Goal: Information Seeking & Learning: Check status

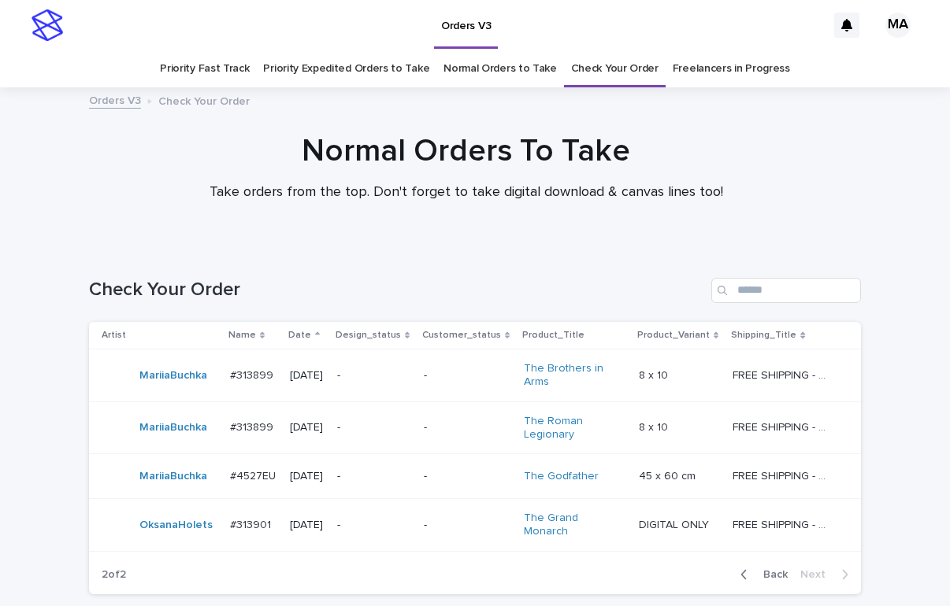
scroll to position [72, 0]
click at [385, 521] on p "-" at bounding box center [374, 525] width 74 height 13
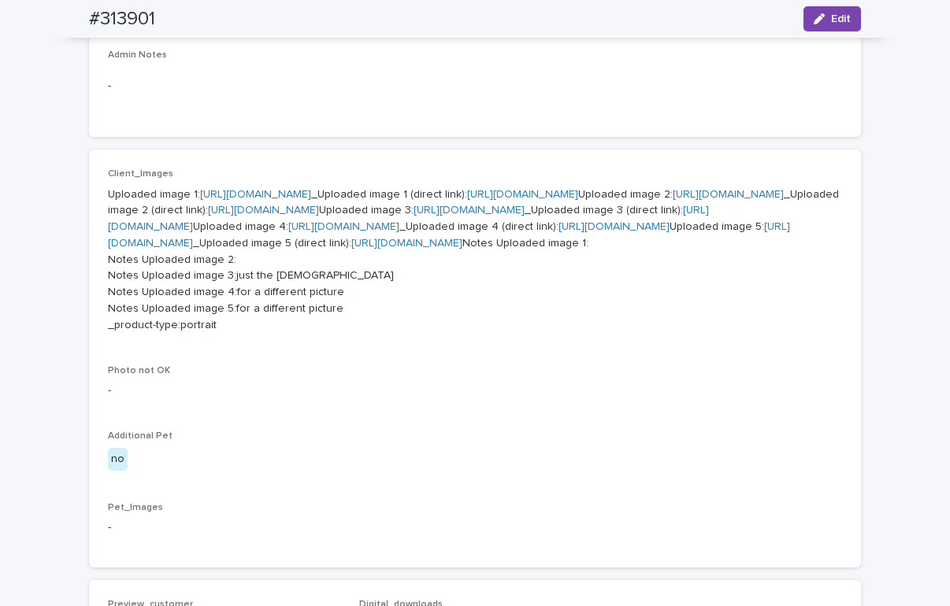
scroll to position [827, 0]
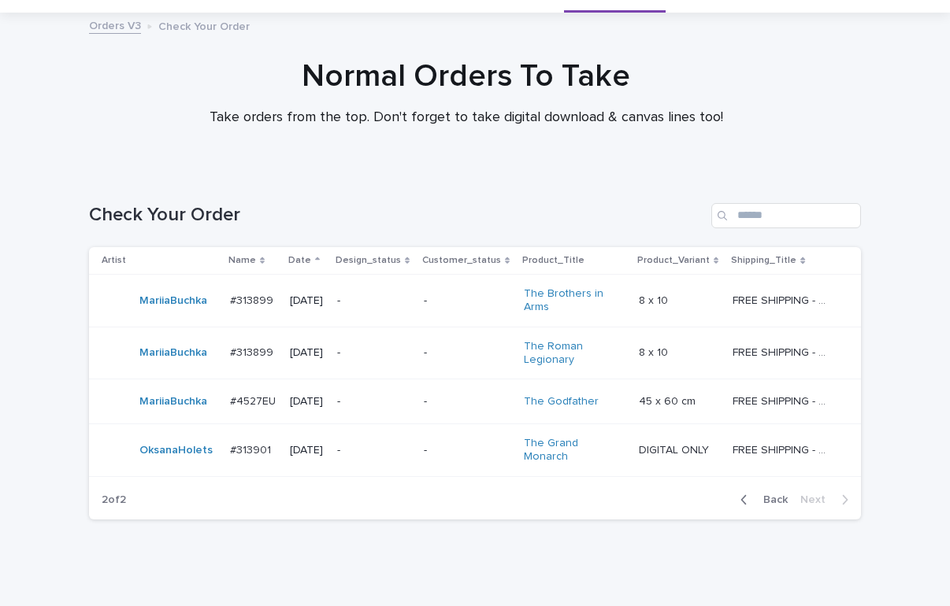
scroll to position [117, 0]
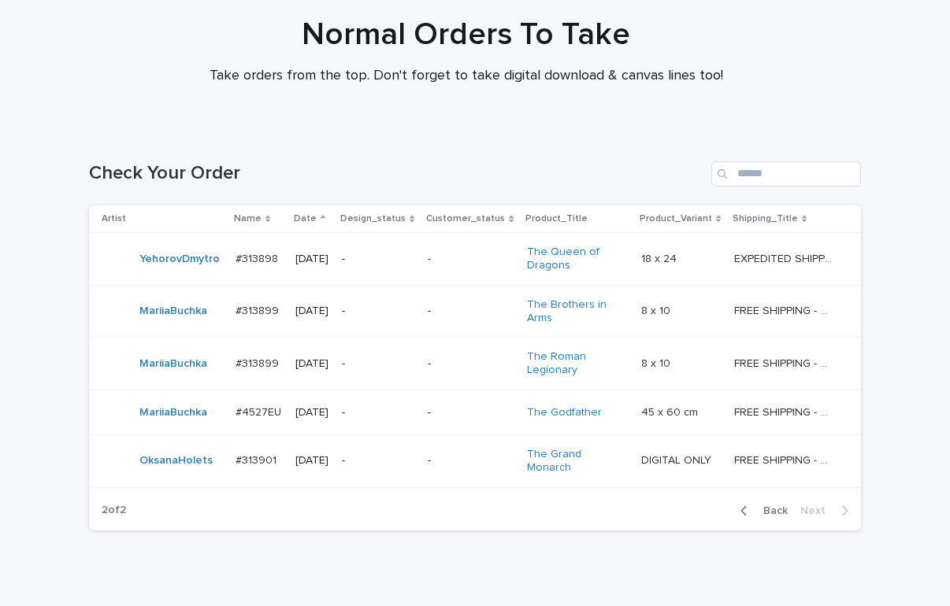
click at [117, 72] on div "Normal Orders To Take Take orders from the top. Don't forget to take digital do…" at bounding box center [465, 50] width 787 height 69
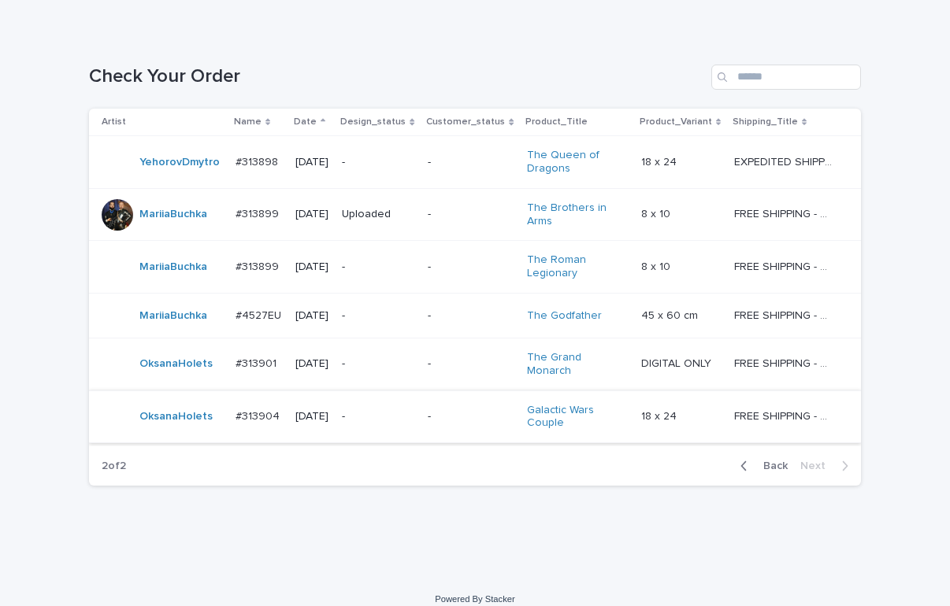
scroll to position [222, 0]
